Goal: Find specific page/section: Find specific page/section

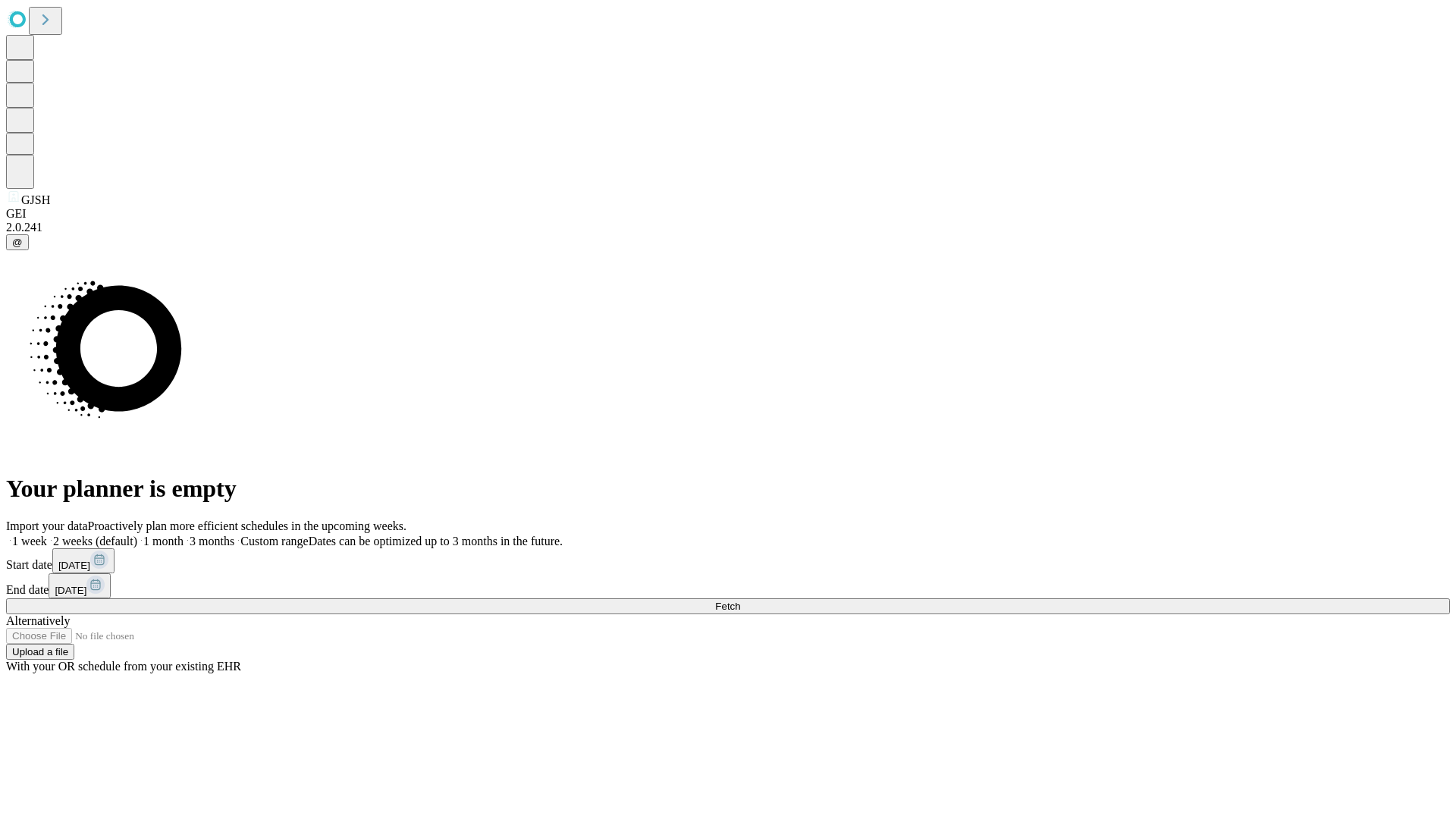
click at [740, 600] on span "Fetch" at bounding box center [727, 605] width 25 height 11
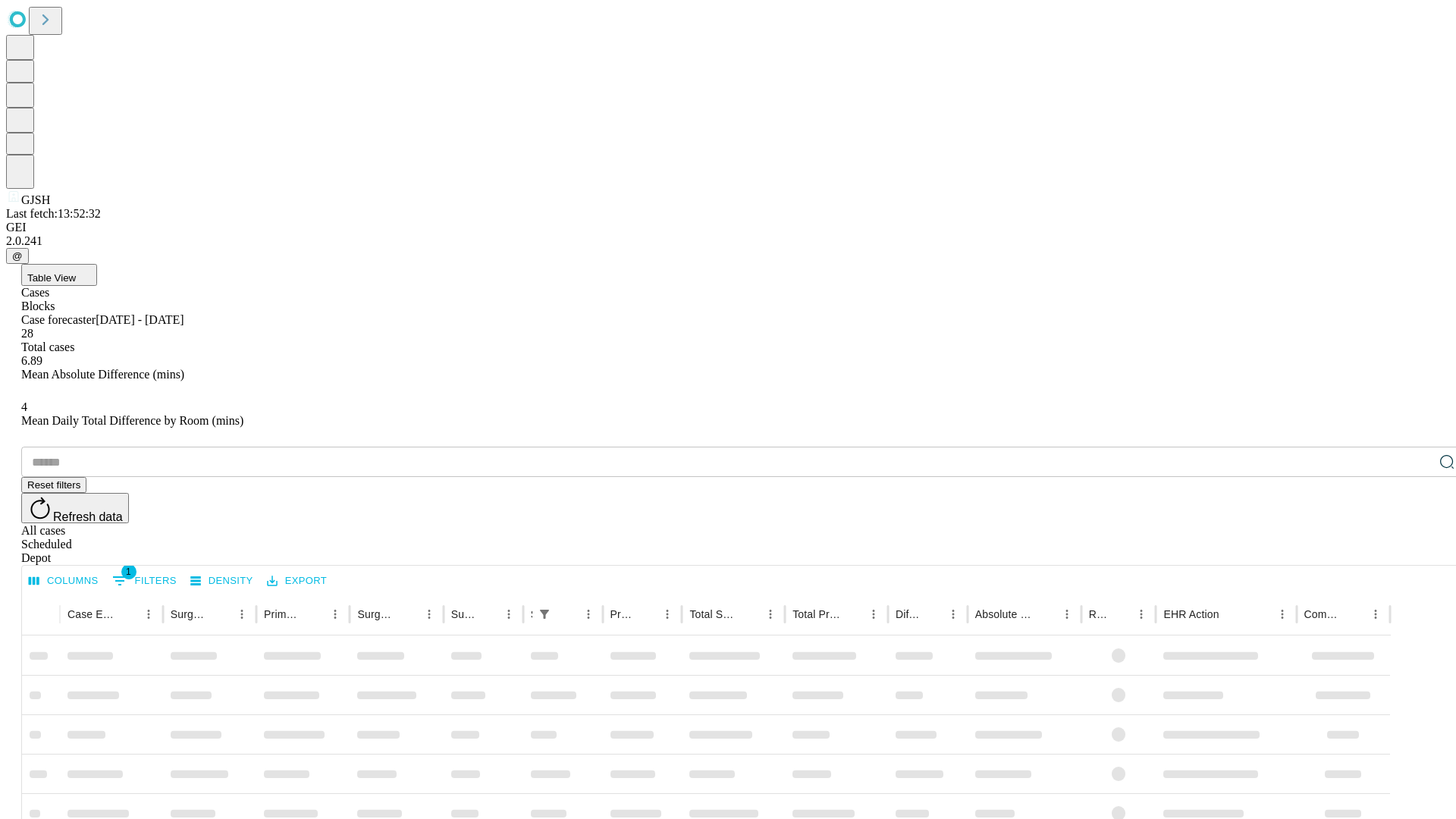
click at [1416, 551] on div "Depot" at bounding box center [743, 558] width 1444 height 14
click at [1293, 524] on div "All cases" at bounding box center [743, 531] width 1444 height 14
